Goal: Information Seeking & Learning: Learn about a topic

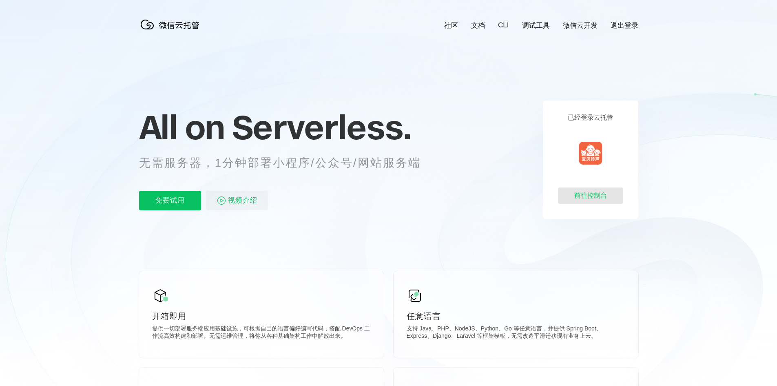
scroll to position [0, 1451]
click at [580, 198] on div "前往控制台" at bounding box center [590, 195] width 65 height 16
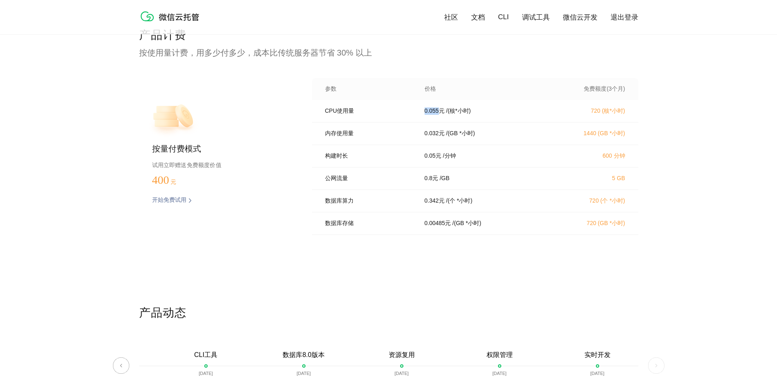
drag, startPoint x: 423, startPoint y: 114, endPoint x: 437, endPoint y: 109, distance: 14.7
click at [437, 109] on div "0.055 元 / (核*小时)" at bounding box center [483, 110] width 137 height 7
copy p "0.055"
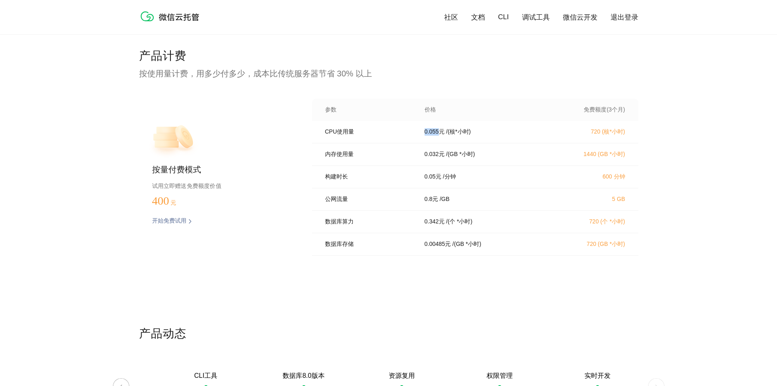
scroll to position [1645, 0]
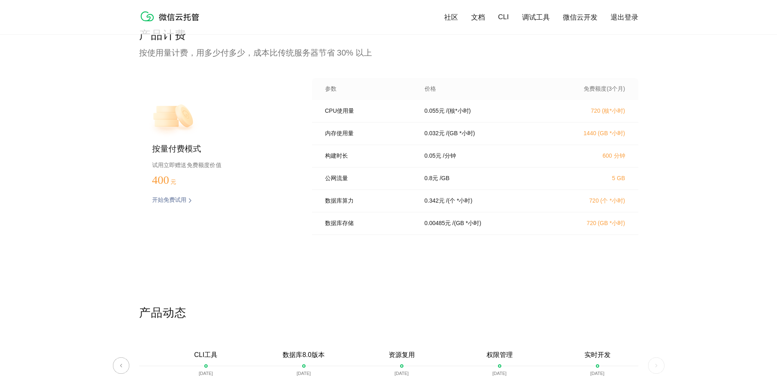
click at [410, 204] on p "数据库算力" at bounding box center [369, 200] width 88 height 7
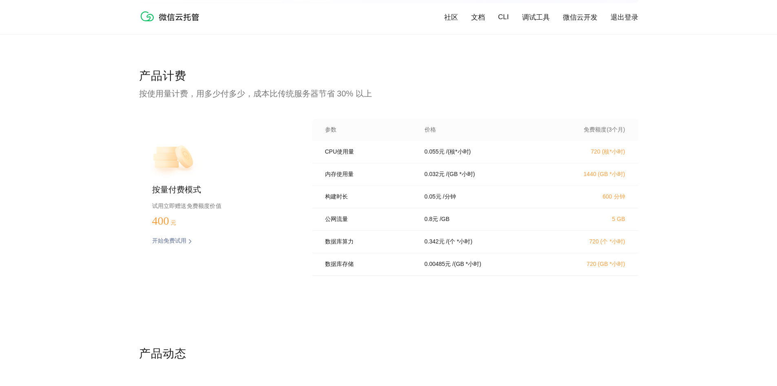
click at [410, 107] on div "产品计费 按使用量计费，用多少付多少，成本比传统服务器节省 30% 以上 按量付费模式 试用立即赠送免费额度价值 400 元 开始免费试用 预估费用 参数 价…" at bounding box center [388, 206] width 499 height 277
